Goal: Complete application form

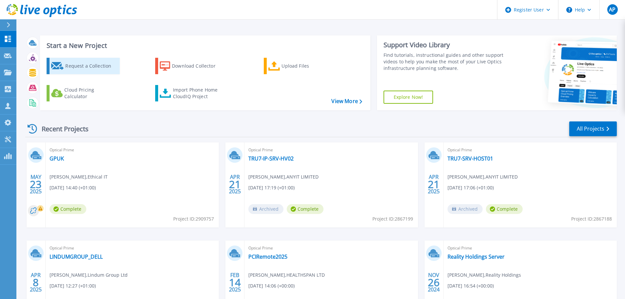
drag, startPoint x: 0, startPoint y: 0, endPoint x: 63, endPoint y: 69, distance: 93.6
click at [63, 69] on icon at bounding box center [57, 66] width 13 height 8
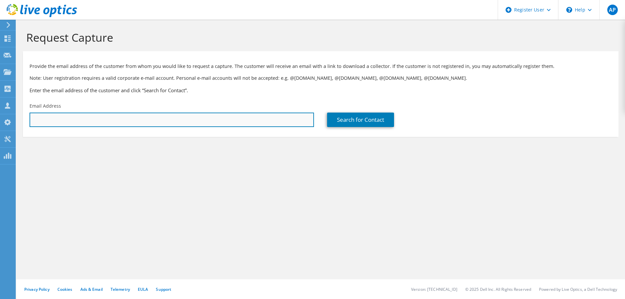
click at [260, 120] on input "text" at bounding box center [172, 120] width 285 height 14
paste input "craig.warren@it-engine.co.uk"
type input "craig.warren@it-engine.co.uk"
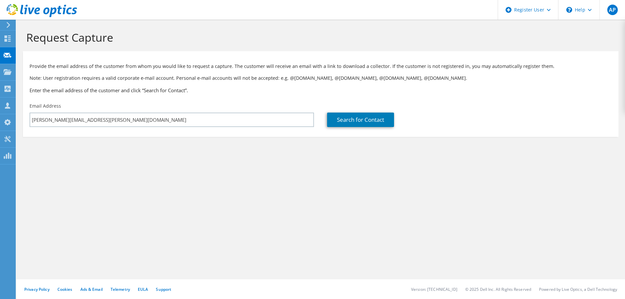
click at [366, 111] on div "Search for Contact" at bounding box center [470, 114] width 298 height 31
click at [366, 120] on link "Search for Contact" at bounding box center [360, 120] width 67 height 14
type input "IT Engine"
type input "Craig"
type input "Warren"
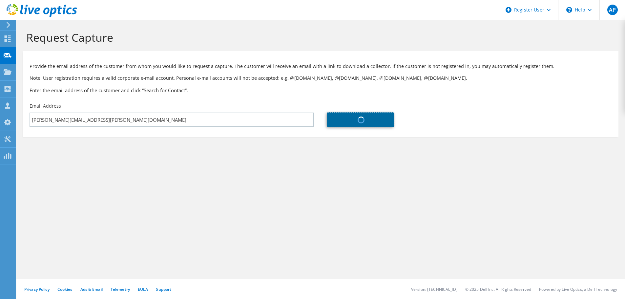
type input "[GEOGRAPHIC_DATA]"
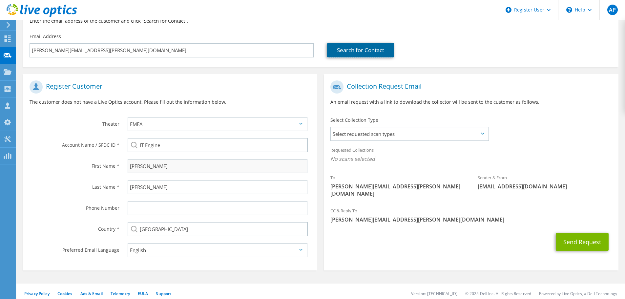
scroll to position [74, 0]
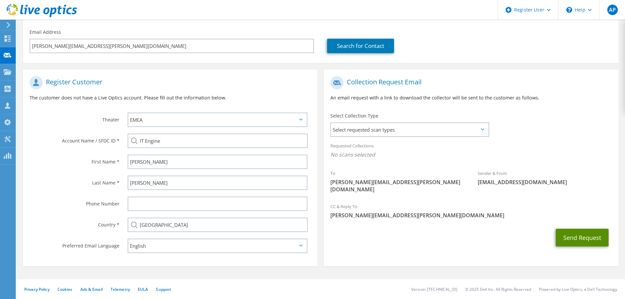
click at [577, 231] on button "Send Request" at bounding box center [582, 238] width 53 height 18
